Goal: Information Seeking & Learning: Learn about a topic

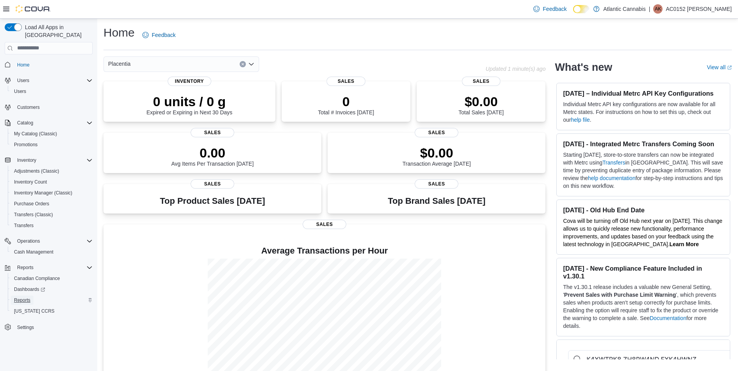
click at [30, 297] on span "Reports" at bounding box center [22, 300] width 16 height 6
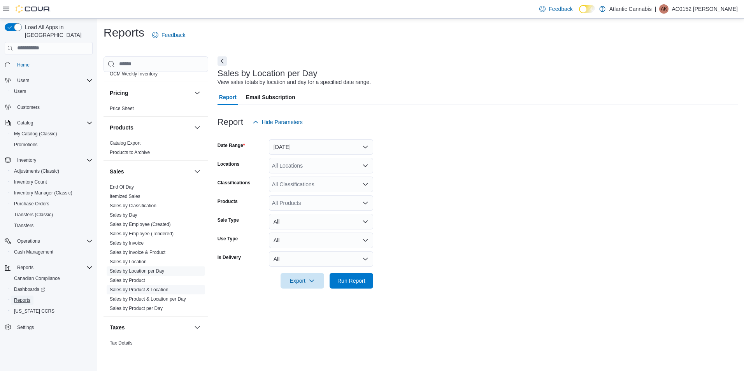
scroll to position [428, 0]
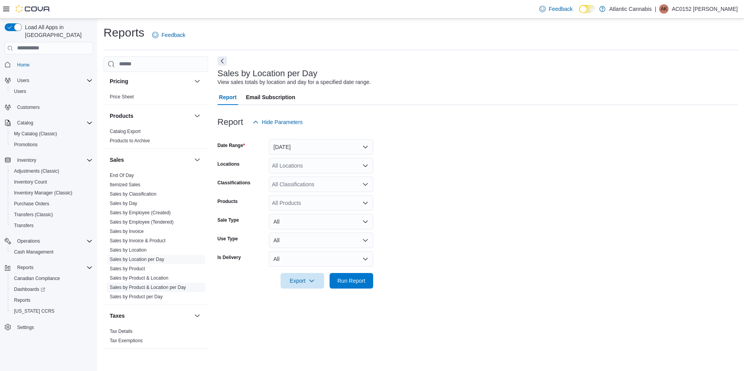
click at [166, 289] on link "Sales by Product & Location per Day" at bounding box center [148, 287] width 76 height 5
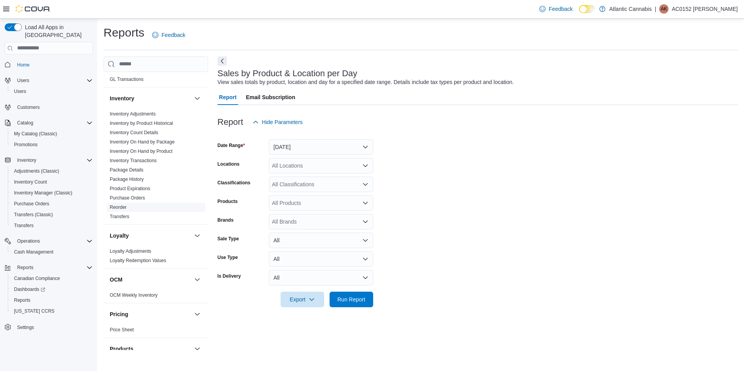
scroll to position [194, 0]
click at [158, 152] on link "Inventory On Hand by Product" at bounding box center [141, 151] width 63 height 5
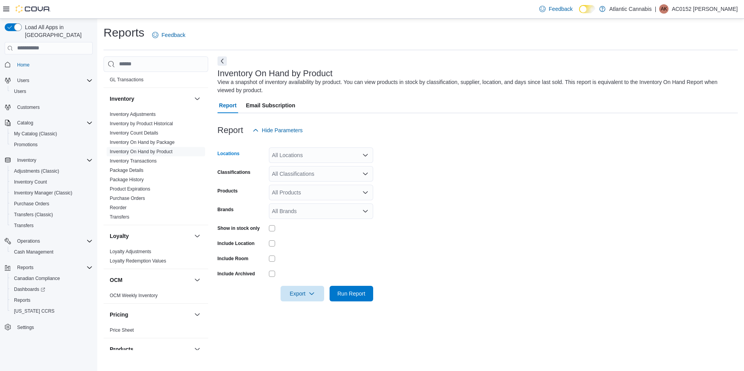
click at [363, 155] on icon "Open list of options" at bounding box center [365, 155] width 6 height 6
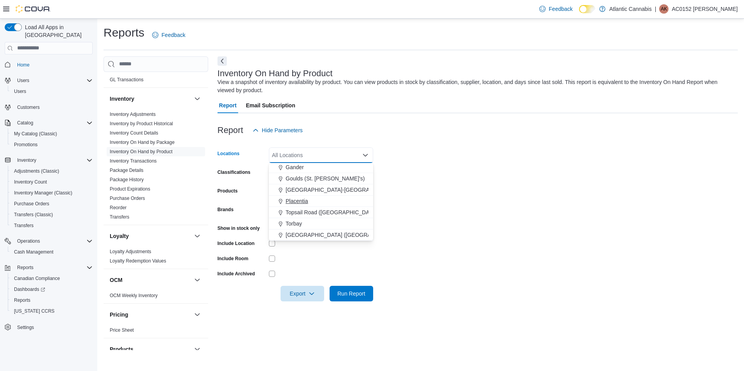
click at [304, 203] on span "Placentia" at bounding box center [296, 201] width 23 height 8
click at [431, 201] on form "Locations [GEOGRAPHIC_DATA] Combo box. Selected. [GEOGRAPHIC_DATA]. Press Backs…" at bounding box center [477, 219] width 520 height 163
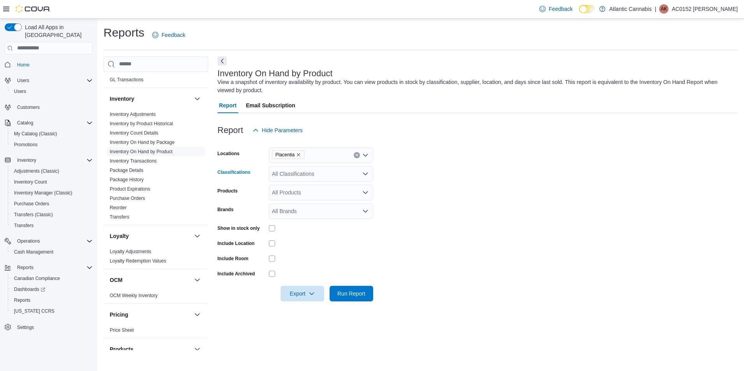
click at [365, 176] on icon "Open list of options" at bounding box center [365, 174] width 6 height 6
click at [307, 244] on div "Oil" at bounding box center [320, 244] width 95 height 8
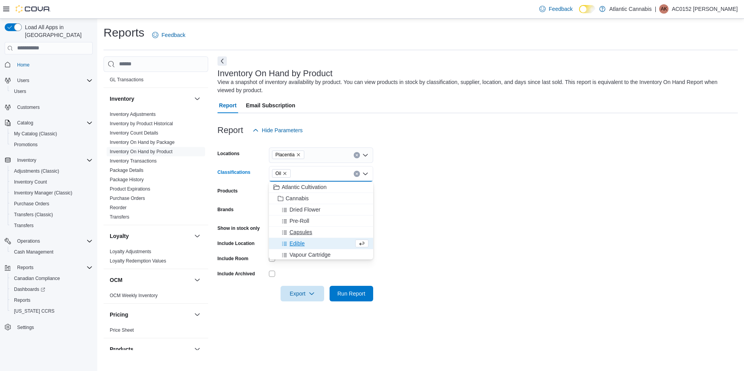
click at [307, 234] on span "Capsules" at bounding box center [300, 232] width 23 height 8
click at [308, 232] on div "Topical" at bounding box center [320, 233] width 95 height 8
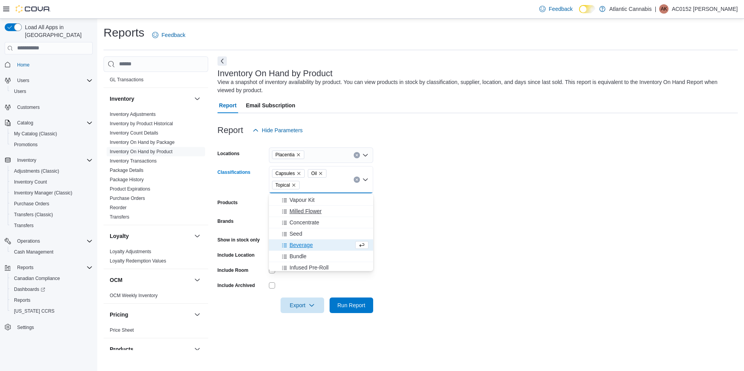
click at [307, 214] on span "Milled Flower" at bounding box center [305, 211] width 32 height 8
click at [324, 203] on span "Infused Milled Flower" at bounding box center [314, 201] width 51 height 8
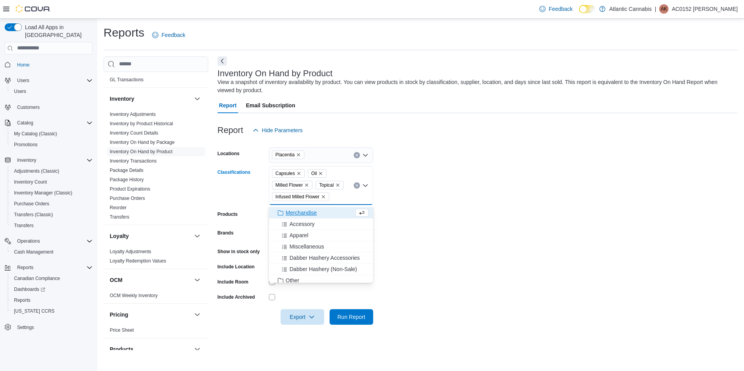
click at [413, 198] on form "Locations Placentia Classifications Capsules Oil Milled Flower Topical Infused …" at bounding box center [477, 231] width 520 height 187
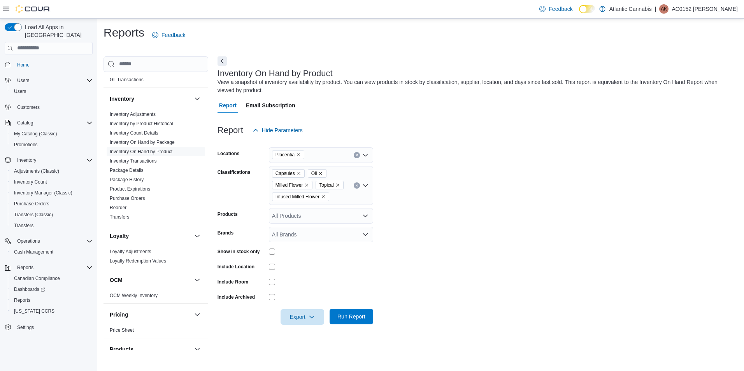
click at [348, 317] on span "Run Report" at bounding box center [351, 317] width 28 height 8
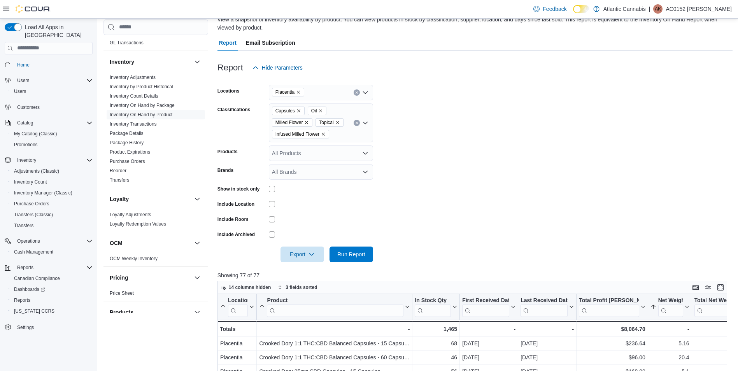
scroll to position [78, 0]
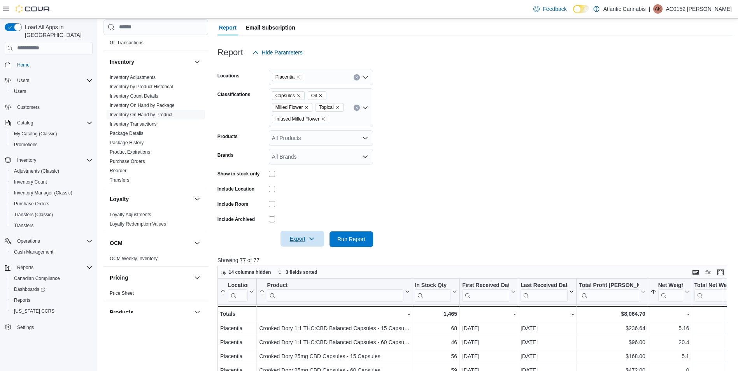
click at [305, 238] on span "Export" at bounding box center [302, 239] width 34 height 16
click at [308, 252] on span "Export to Excel" at bounding box center [303, 255] width 35 height 6
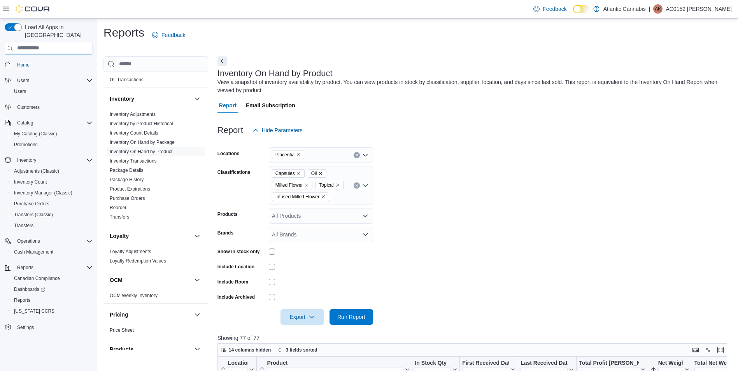
click at [53, 43] on input "search" at bounding box center [49, 48] width 88 height 12
click at [32, 296] on link "Reports" at bounding box center [22, 300] width 23 height 9
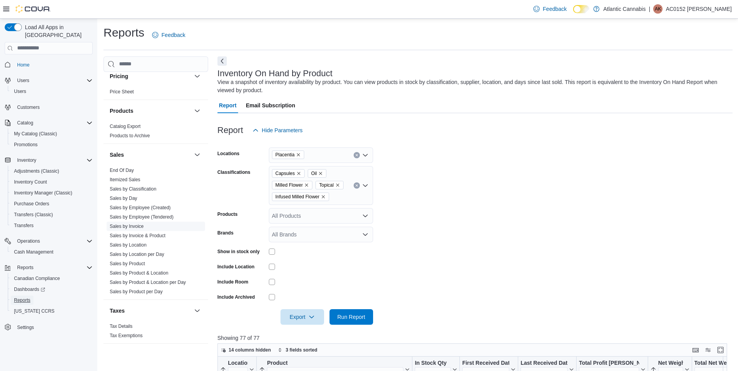
scroll to position [434, 0]
click at [152, 233] on link "Sales by Invoice & Product" at bounding box center [138, 234] width 56 height 5
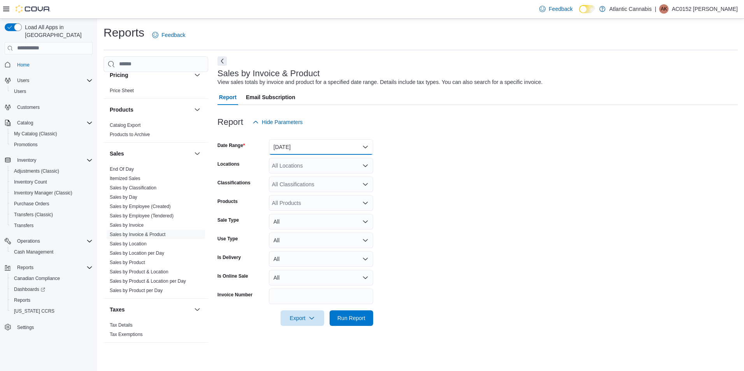
click at [361, 142] on button "[DATE]" at bounding box center [321, 147] width 104 height 16
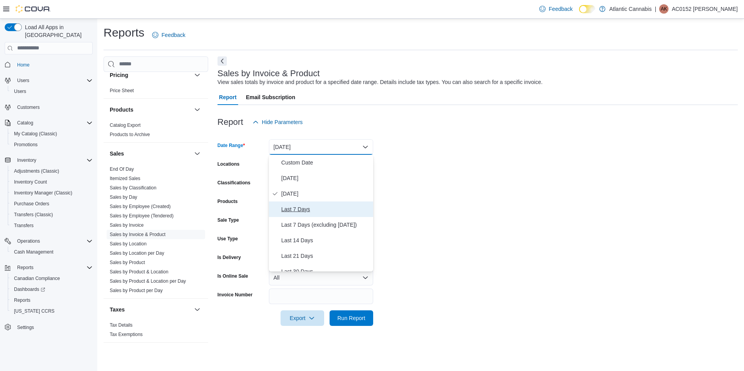
click at [320, 207] on span "Last 7 Days" at bounding box center [325, 209] width 89 height 9
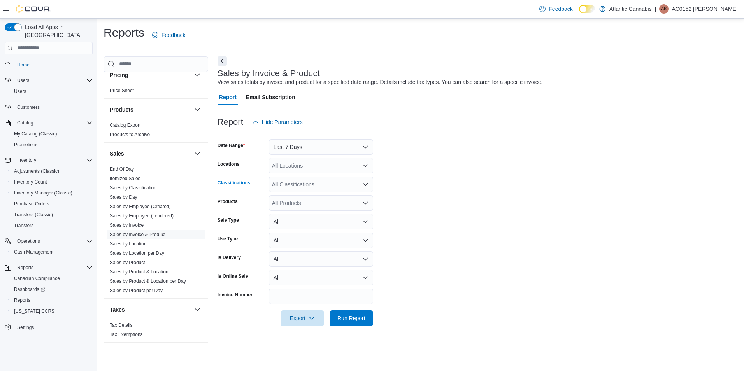
click at [314, 183] on div "All Classifications" at bounding box center [321, 185] width 104 height 16
click at [257, 213] on form "Date Range Last 7 Days Locations All Locations Classifications All Classificati…" at bounding box center [477, 228] width 520 height 196
click at [287, 199] on div "All Products" at bounding box center [321, 203] width 104 height 16
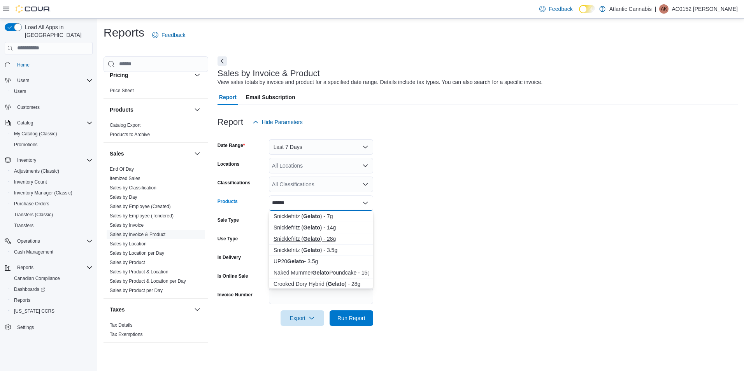
type input "******"
click at [325, 240] on div "Snicklefritz ( Gelato ) - 28g" at bounding box center [320, 239] width 95 height 8
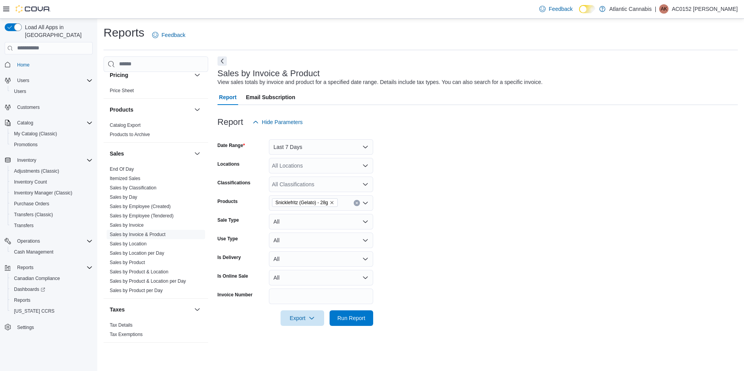
click at [405, 284] on form "Date Range Last 7 Days Locations All Locations Classifications All Classificati…" at bounding box center [477, 228] width 520 height 196
click at [359, 323] on span "Run Report" at bounding box center [351, 318] width 34 height 16
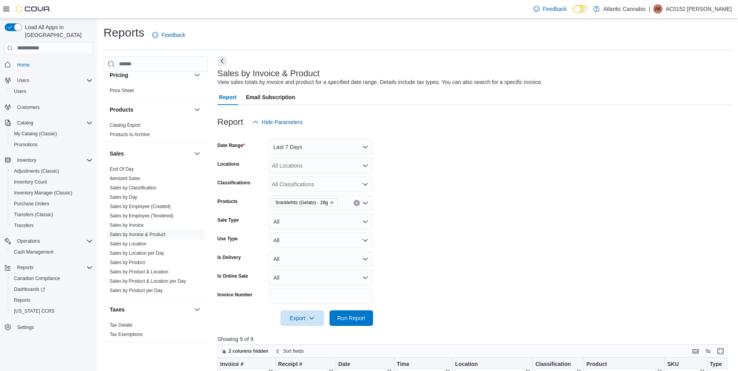
click at [366, 165] on icon "Open list of options" at bounding box center [365, 166] width 6 height 6
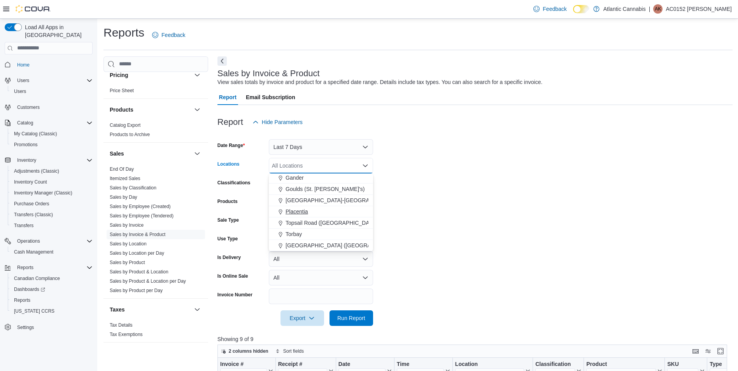
click at [309, 212] on div "Placentia" at bounding box center [320, 212] width 95 height 8
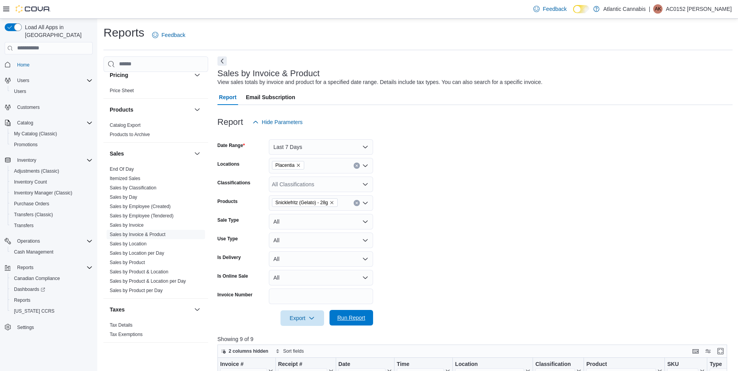
click at [343, 313] on span "Run Report" at bounding box center [351, 318] width 34 height 16
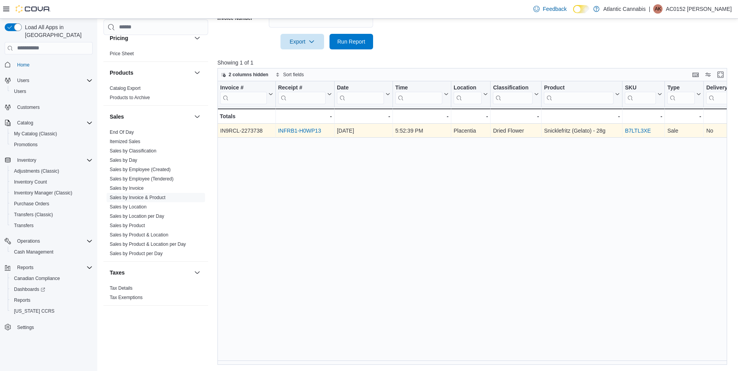
click at [303, 131] on link "INFRB1-H0WP13" at bounding box center [299, 131] width 43 height 6
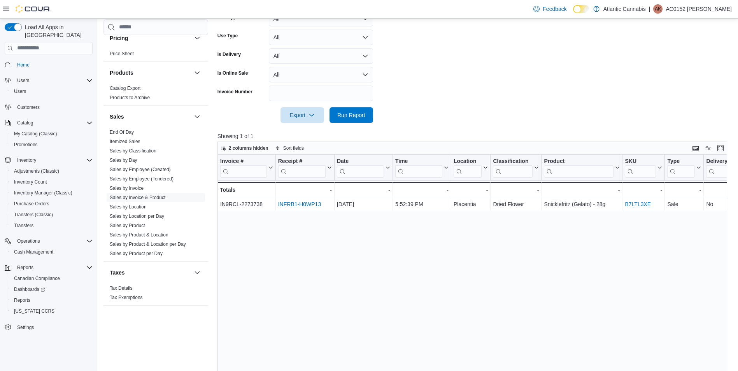
scroll to position [43, 0]
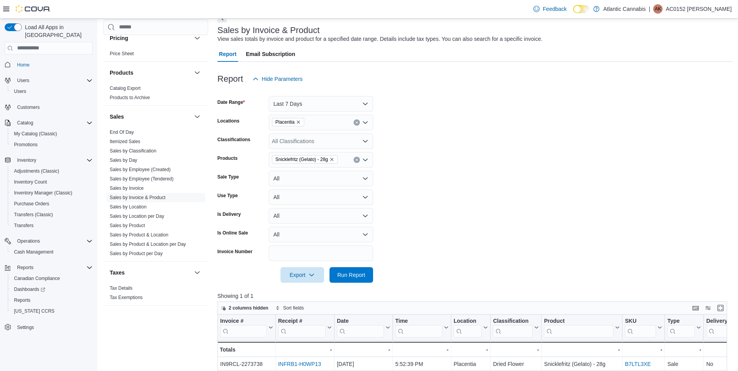
click at [334, 159] on icon "Remove Snicklefritz (Gelato) - 28g from selection in this group" at bounding box center [331, 159] width 5 height 5
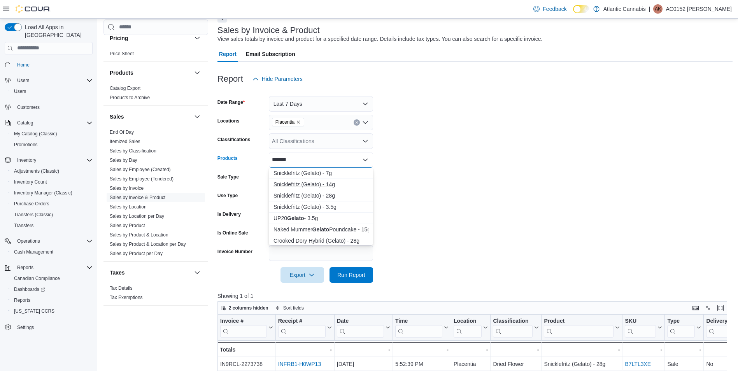
type input "******"
click at [324, 183] on div "Snicklefritz (Gelato) - 14g" at bounding box center [320, 184] width 95 height 8
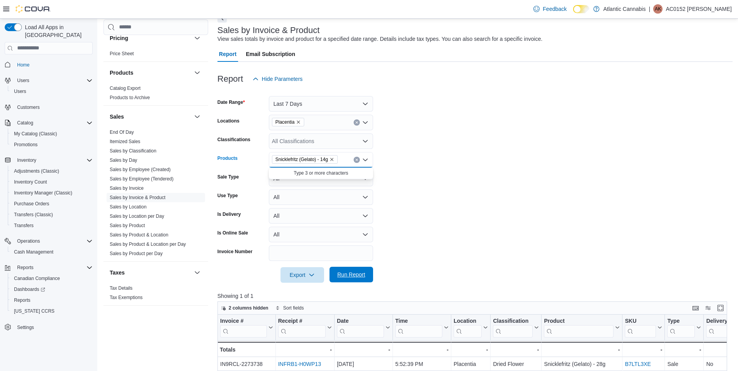
click at [354, 274] on span "Run Report" at bounding box center [351, 275] width 28 height 8
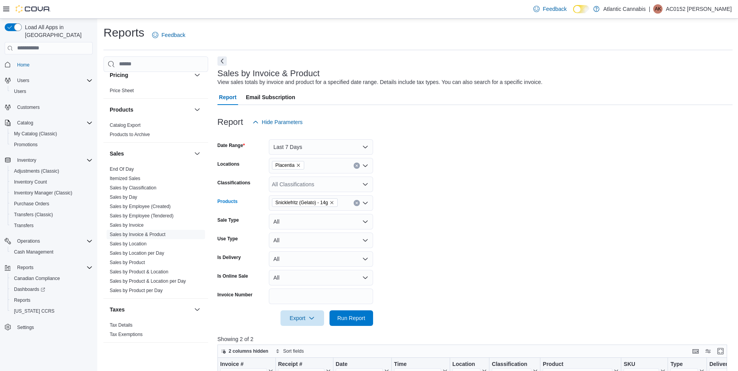
click at [333, 204] on icon "Remove Snicklefritz (Gelato) - 14g from selection in this group" at bounding box center [331, 202] width 5 height 5
click at [495, 214] on form "Date Range Last 7 Days Locations Placentia Classifications All Classifications …" at bounding box center [474, 228] width 515 height 196
click at [159, 250] on link "Sales by Location per Day" at bounding box center [137, 252] width 54 height 5
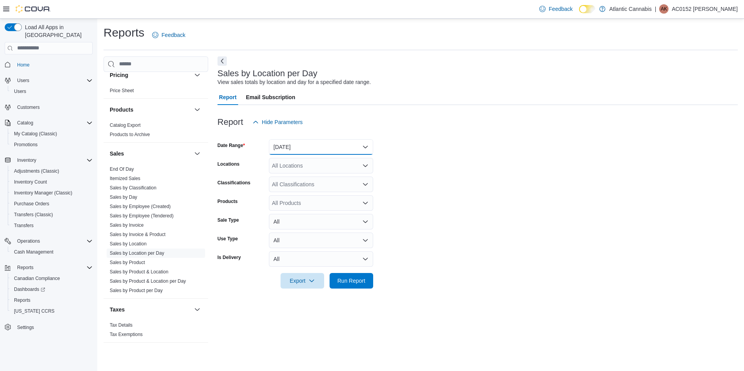
click at [364, 147] on button "[DATE]" at bounding box center [321, 147] width 104 height 16
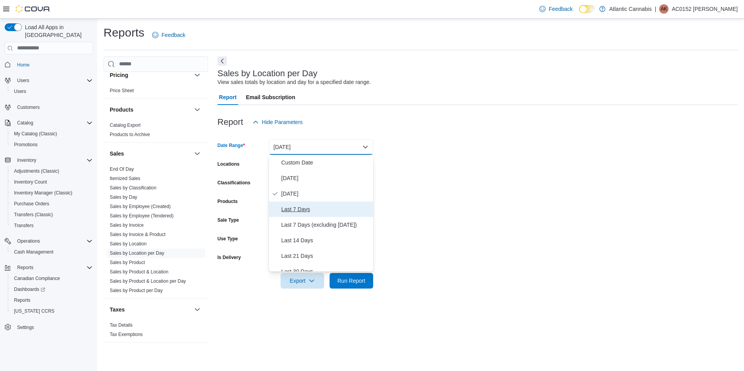
click at [310, 213] on span "Last 7 Days" at bounding box center [325, 209] width 89 height 9
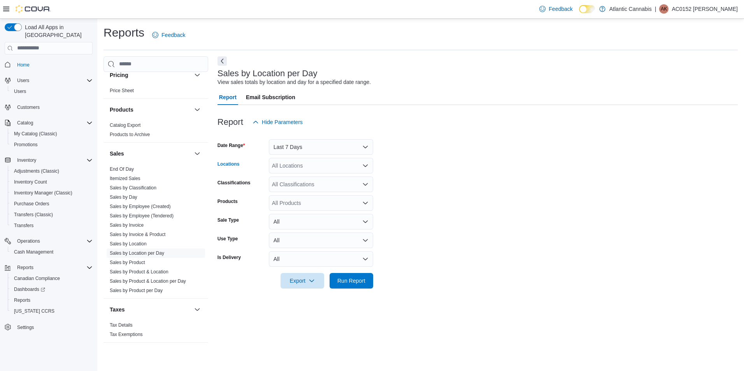
click at [369, 163] on div "All Locations" at bounding box center [321, 166] width 104 height 16
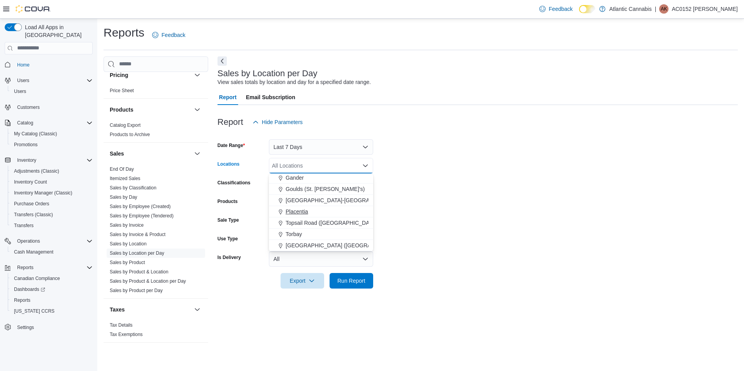
click at [306, 210] on span "Placentia" at bounding box center [296, 212] width 23 height 8
click at [408, 226] on form "Date Range Last 7 Days Locations [GEOGRAPHIC_DATA] Combo box. Selected. [GEOGRA…" at bounding box center [477, 209] width 520 height 159
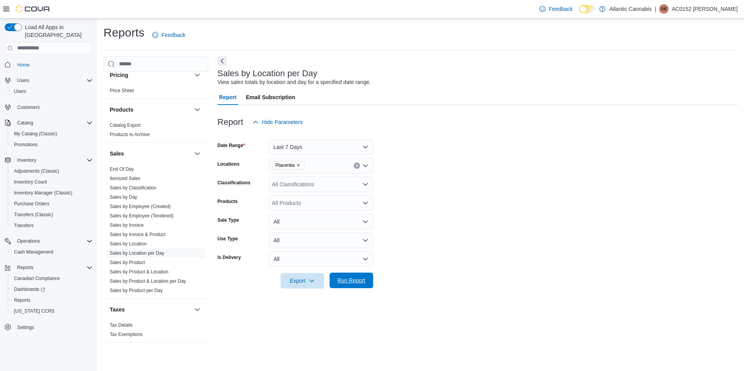
click at [367, 275] on span "Run Report" at bounding box center [351, 281] width 34 height 16
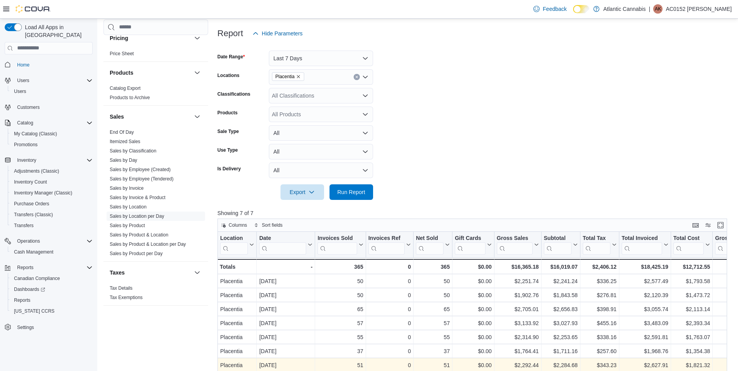
scroll to position [194, 0]
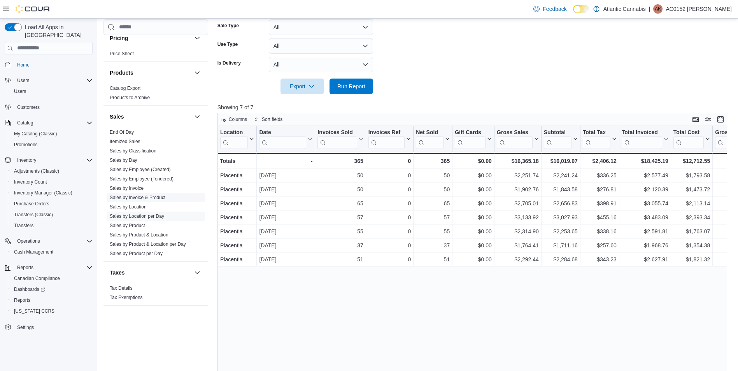
click at [156, 198] on link "Sales by Invoice & Product" at bounding box center [138, 197] width 56 height 5
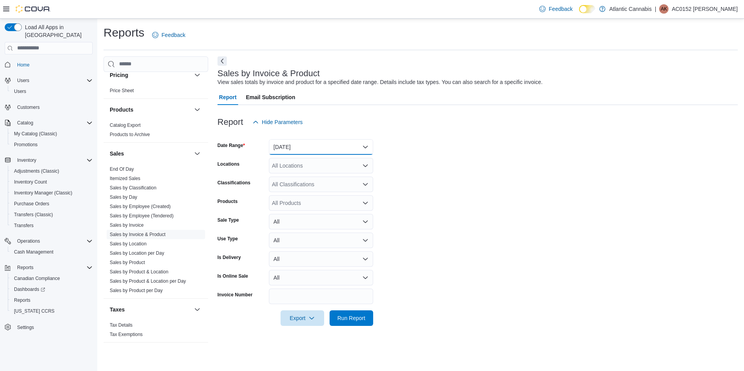
click at [368, 145] on button "[DATE]" at bounding box center [321, 147] width 104 height 16
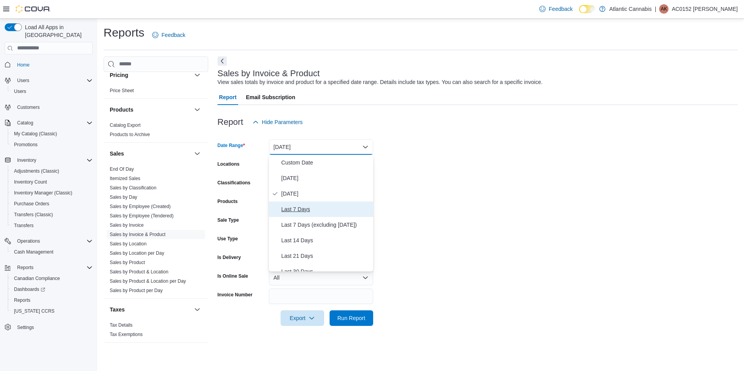
click at [321, 212] on span "Last 7 Days" at bounding box center [325, 209] width 89 height 9
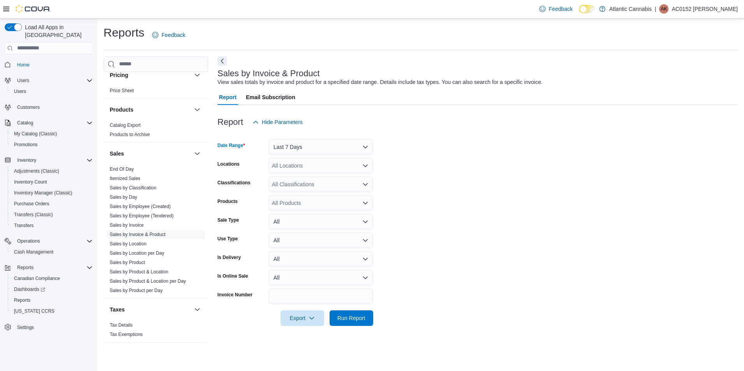
click at [369, 166] on div "All Locations" at bounding box center [321, 166] width 104 height 16
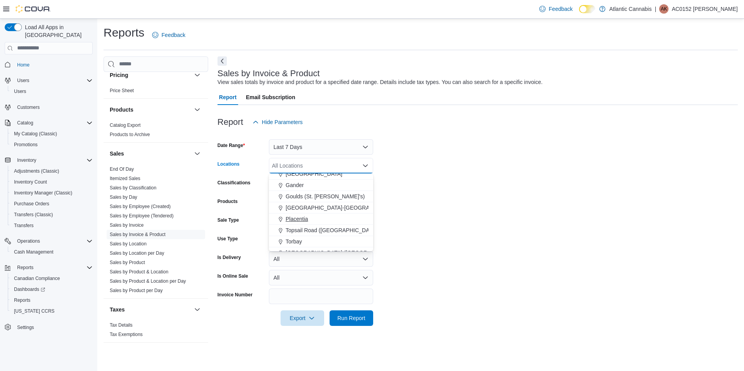
click at [306, 220] on span "Placentia" at bounding box center [296, 219] width 23 height 8
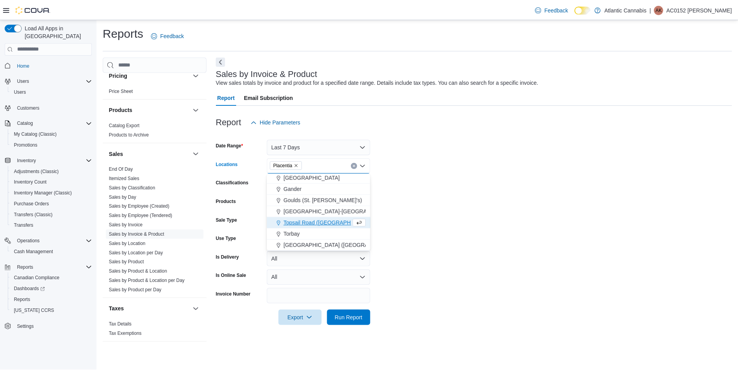
scroll to position [35, 0]
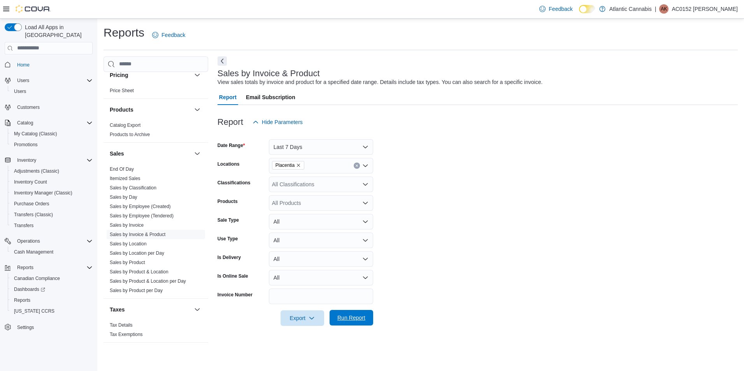
click at [344, 316] on span "Run Report" at bounding box center [351, 318] width 28 height 8
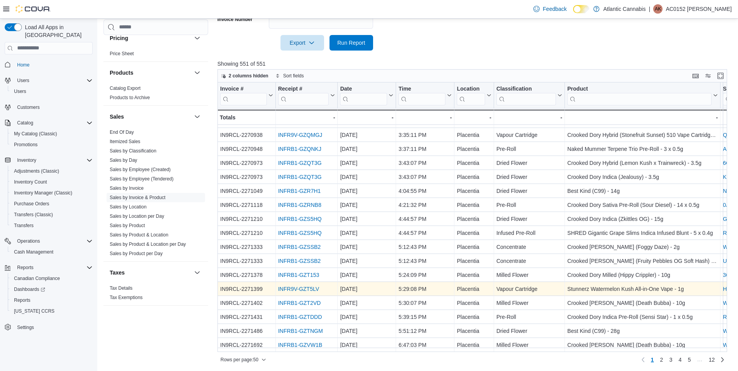
scroll to position [277, 0]
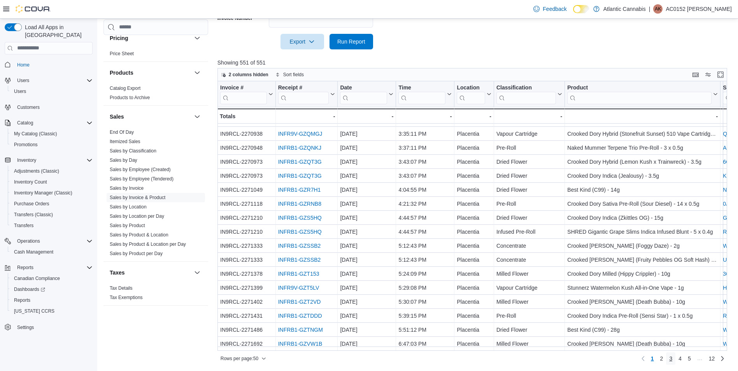
click at [672, 359] on span "3" at bounding box center [670, 359] width 3 height 8
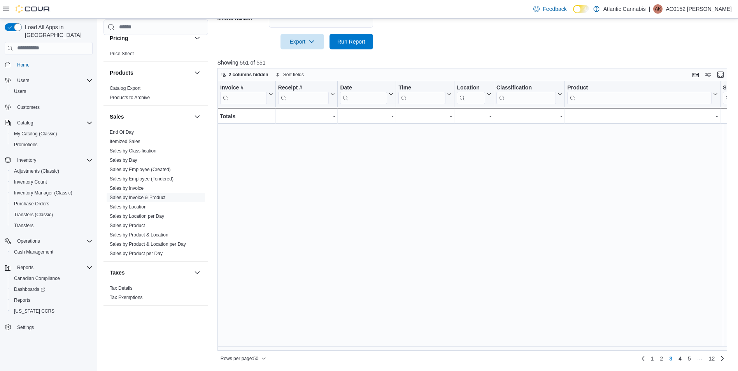
scroll to position [0, 0]
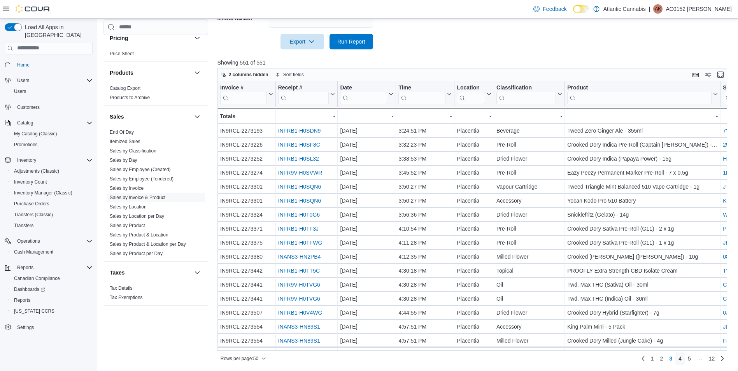
click at [681, 359] on span "4" at bounding box center [679, 359] width 3 height 8
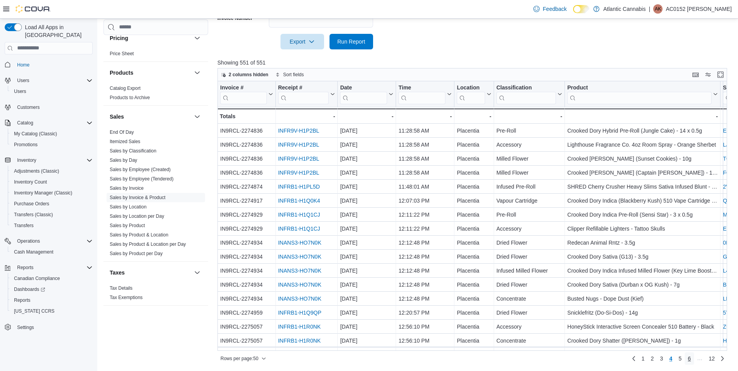
click at [691, 360] on span "6" at bounding box center [689, 359] width 3 height 8
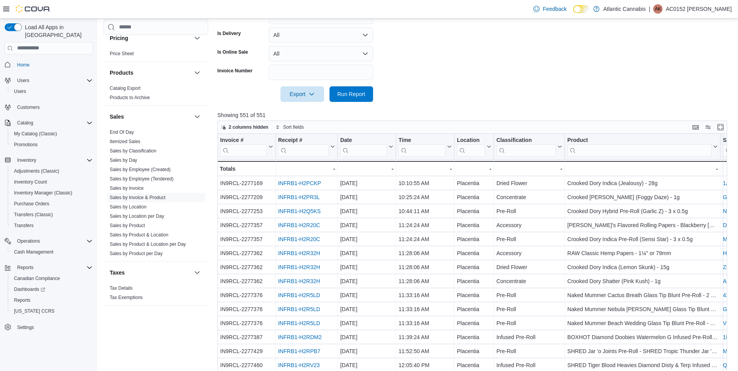
scroll to position [238, 0]
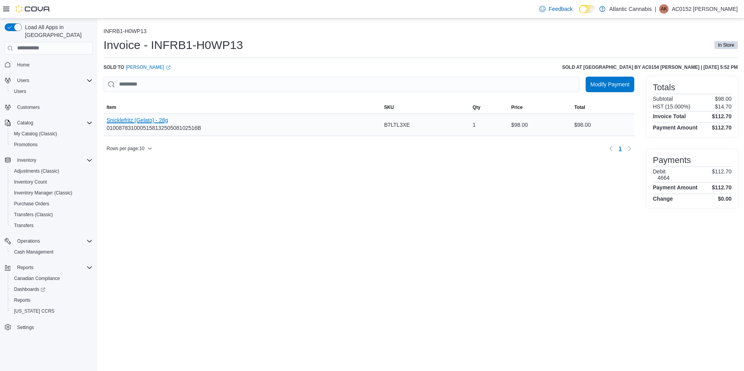
click at [149, 121] on button "Snicklefritz (Gelato) - 28g" at bounding box center [154, 120] width 95 height 6
